Goal: Task Accomplishment & Management: Use online tool/utility

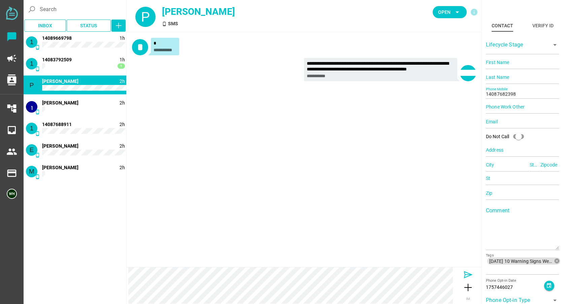
click at [401, 275] on icon at bounding box center [468, 274] width 11 height 11
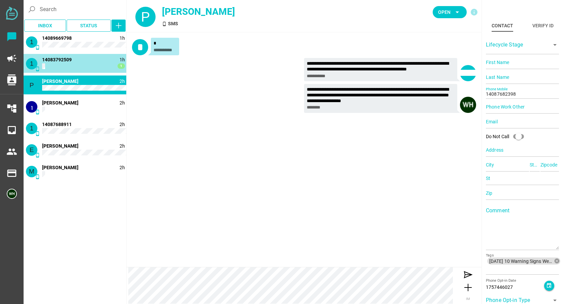
click at [66, 62] on span "14083792509" at bounding box center [57, 59] width 30 height 5
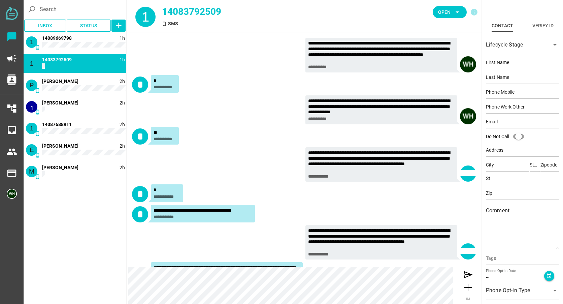
scroll to position [85, 0]
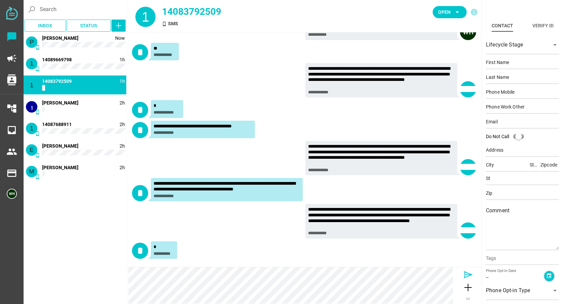
click at [401, 274] on icon at bounding box center [468, 274] width 11 height 11
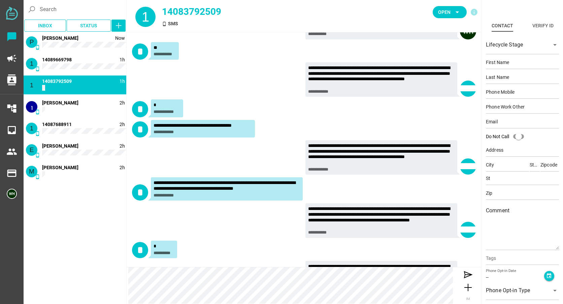
scroll to position [117, 0]
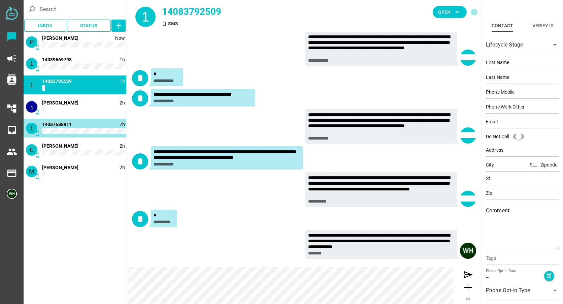
click at [74, 125] on div "1 phone_android 2h 14087688911" at bounding box center [75, 128] width 103 height 19
type input "14087688911"
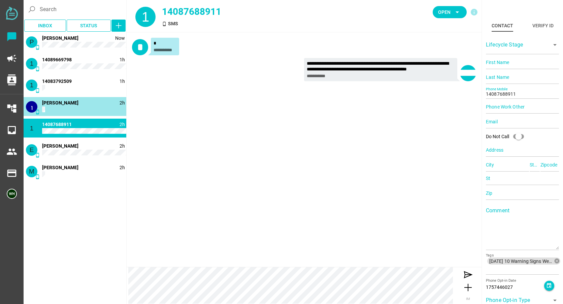
scroll to position [0, 0]
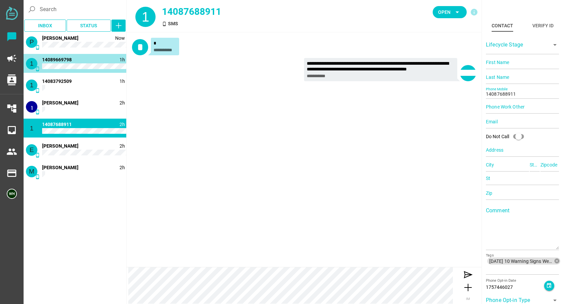
click at [58, 58] on span "14089669798" at bounding box center [57, 59] width 30 height 5
type input "14089669798"
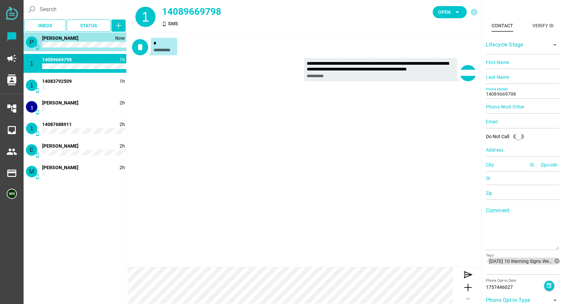
click at [61, 40] on span "Patricia Ford" at bounding box center [60, 37] width 36 height 5
type input "14087682398"
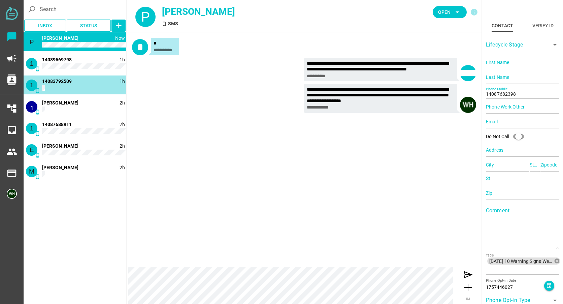
click at [56, 86] on div "1 phone_android 1h 14083792509" at bounding box center [75, 84] width 103 height 19
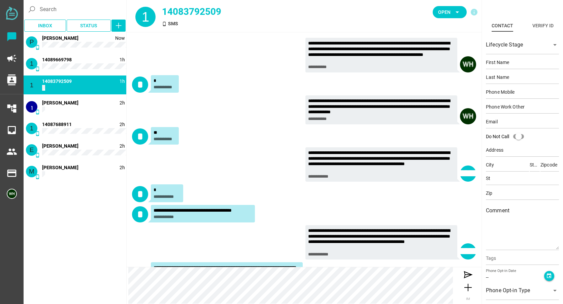
scroll to position [117, 0]
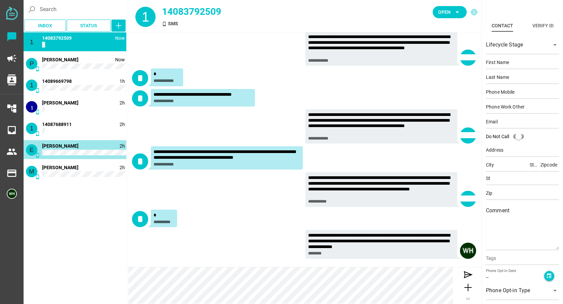
click at [50, 57] on span "Patricia Ford" at bounding box center [60, 59] width 36 height 5
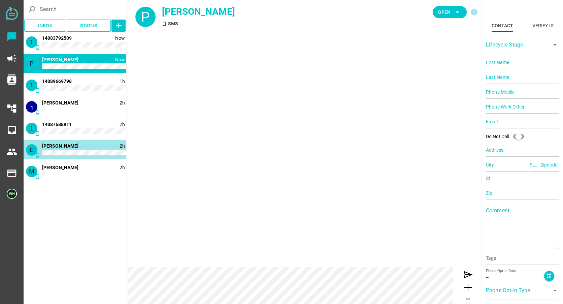
type input "14087682398"
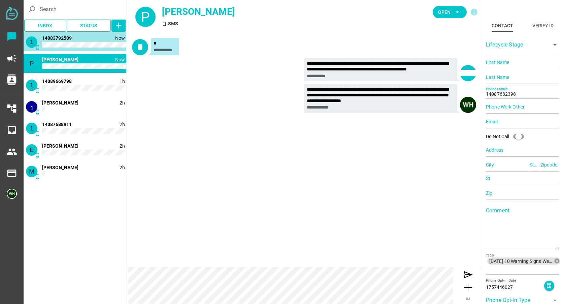
click at [50, 42] on div "1 phone_android Now 14083792509" at bounding box center [75, 41] width 103 height 19
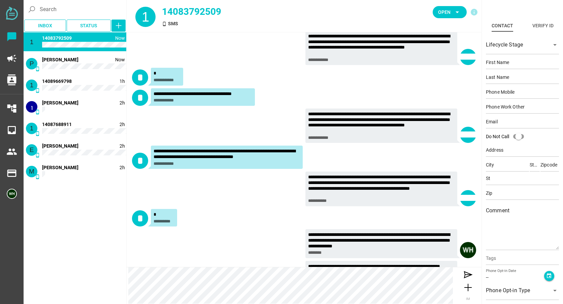
scroll to position [143, 0]
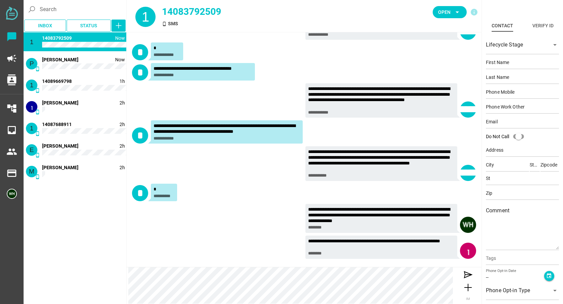
click at [84, 41] on div "1 phone_android Now 14083792509" at bounding box center [75, 41] width 103 height 19
click at [197, 234] on div "**********" at bounding box center [304, 220] width 344 height 32
click at [401, 13] on span "Open" at bounding box center [444, 12] width 12 height 8
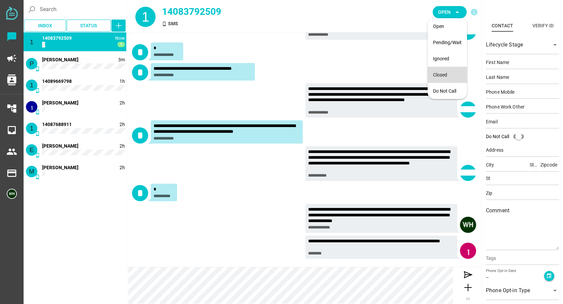
click at [401, 75] on div "Closed" at bounding box center [447, 75] width 29 height 6
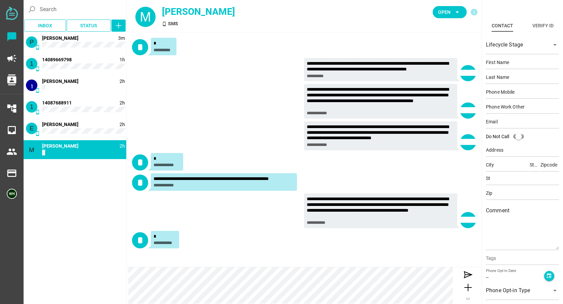
click at [209, 240] on div "**********" at bounding box center [304, 241] width 344 height 20
click at [401, 10] on span "Open" at bounding box center [444, 12] width 12 height 8
click at [401, 74] on div "Closed" at bounding box center [447, 75] width 39 height 16
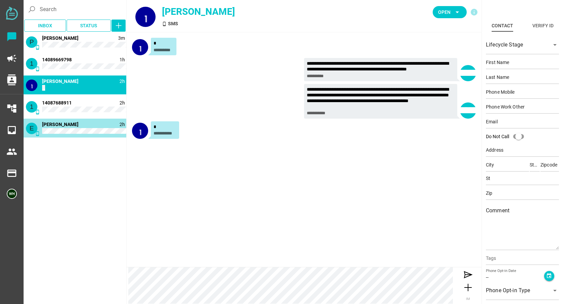
type input "14083903763"
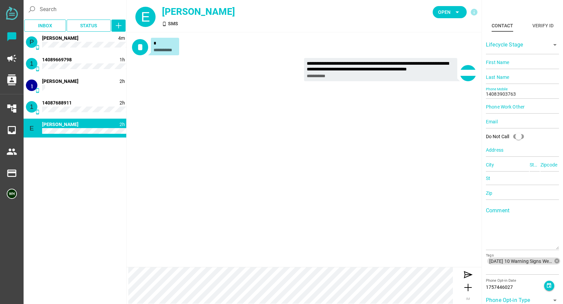
click at [139, 140] on div "**********" at bounding box center [304, 149] width 355 height 234
click at [401, 8] on span "Open" at bounding box center [444, 12] width 12 height 8
click at [401, 74] on div "Closed" at bounding box center [447, 75] width 29 height 6
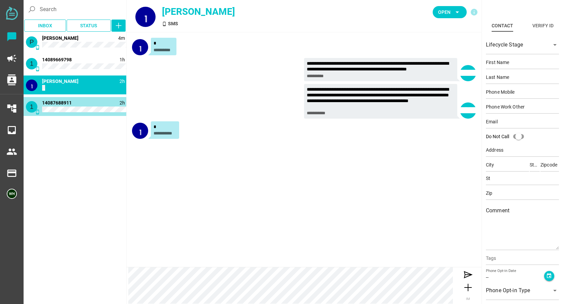
click at [82, 101] on div "1 phone_android 2h 14087688911" at bounding box center [75, 106] width 103 height 19
type input "14087688911"
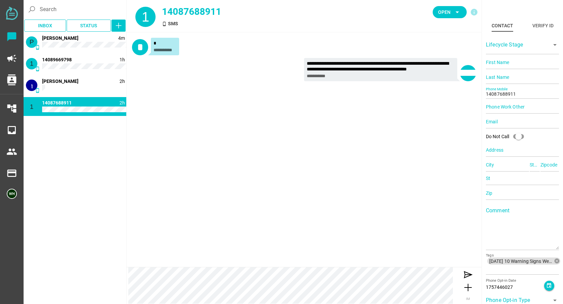
click at [64, 144] on div "1 phone_android 2m 1 14083792509 Closed M phone_android 2h M Gutierrez Closed E…" at bounding box center [75, 167] width 103 height 270
click at [401, 17] on span "Open arrow_drop_down" at bounding box center [450, 12] width 34 height 12
click at [401, 74] on div "Closed" at bounding box center [447, 75] width 29 height 6
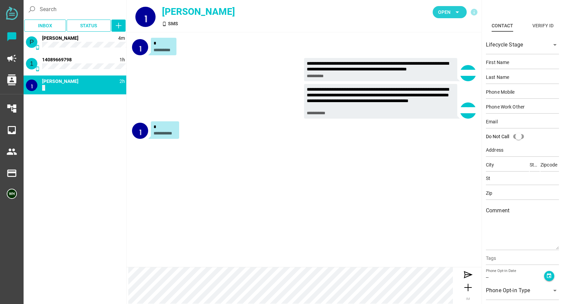
click at [401, 12] on span "Open" at bounding box center [444, 12] width 12 height 8
click at [401, 75] on div "Closed" at bounding box center [447, 75] width 29 height 6
type input "14087682398"
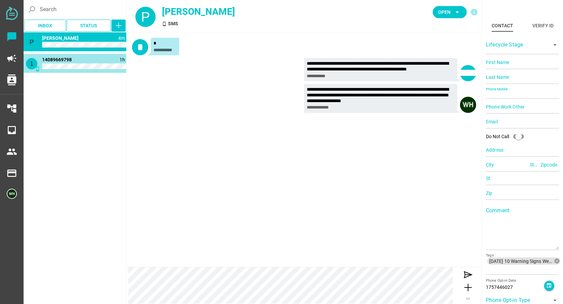
type input "14089669798"
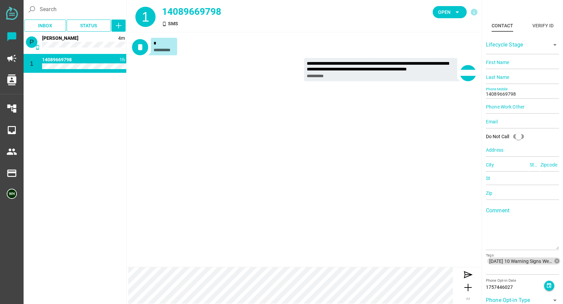
click at [199, 154] on div "**********" at bounding box center [304, 149] width 355 height 234
click at [401, 10] on icon "arrow_drop_down" at bounding box center [457, 12] width 8 height 8
click at [401, 74] on div "Closed" at bounding box center [447, 75] width 29 height 6
type input "14087682398"
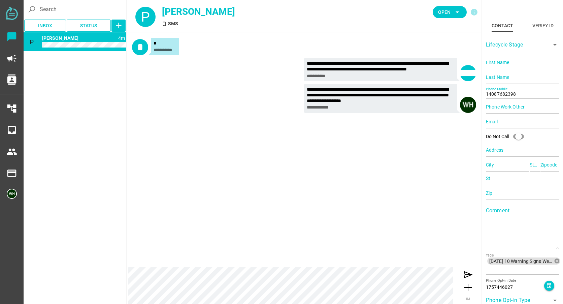
click at [128, 101] on div "**********" at bounding box center [304, 76] width 355 height 89
click at [401, 14] on span "Open" at bounding box center [444, 12] width 12 height 8
click at [401, 74] on div "Closed" at bounding box center [447, 75] width 29 height 6
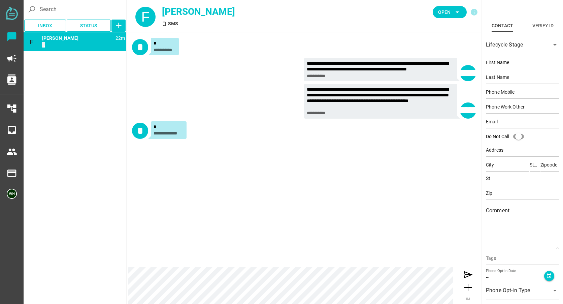
click at [101, 87] on div "F phone_android 22m [PERSON_NAME]" at bounding box center [75, 167] width 103 height 270
click at [448, 15] on span "Open" at bounding box center [444, 12] width 12 height 8
click at [442, 76] on div "Closed" at bounding box center [447, 75] width 29 height 6
